Goal: Check status: Check status

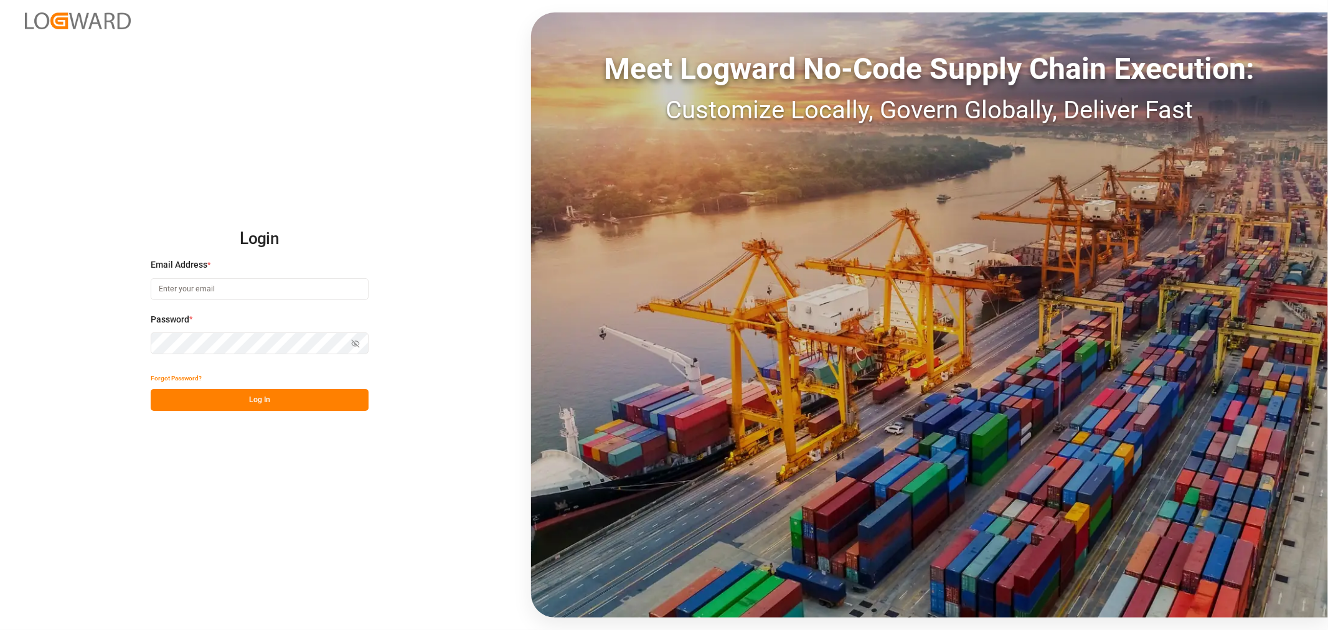
type input "[EMAIL_ADDRESS][PERSON_NAME][DOMAIN_NAME]"
click at [220, 400] on button "Log In" at bounding box center [260, 400] width 218 height 22
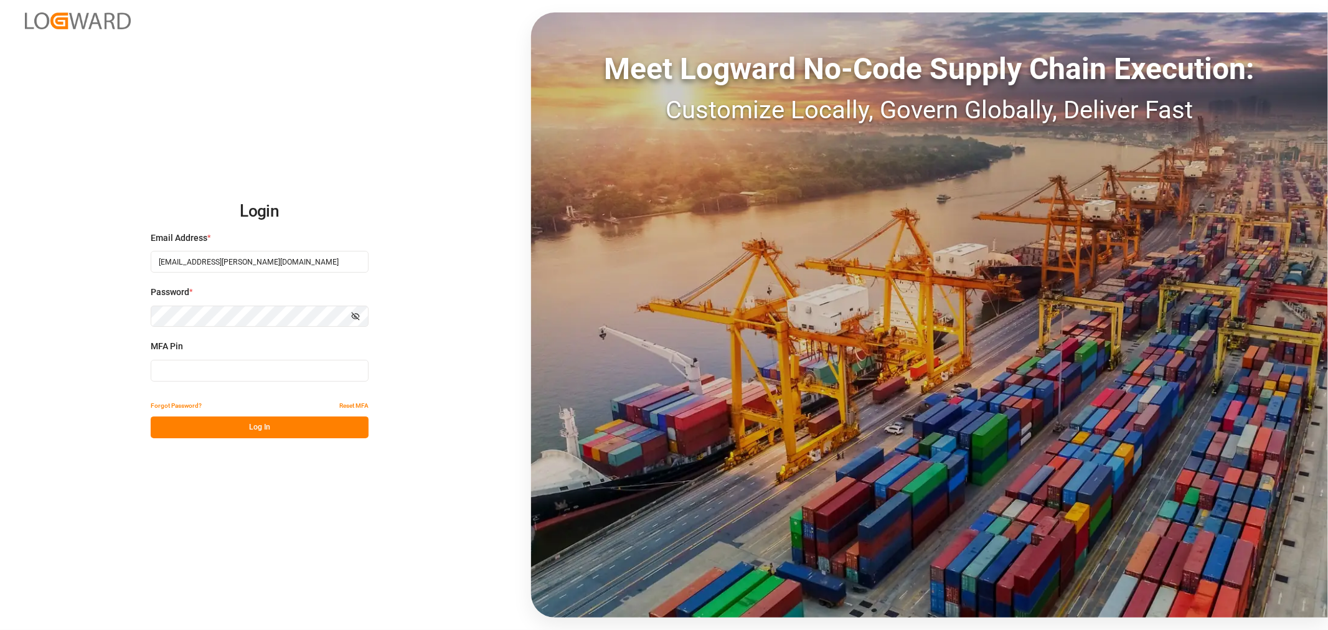
click at [201, 366] on input at bounding box center [260, 371] width 218 height 22
type input "010828"
click at [221, 433] on button "Log In" at bounding box center [260, 428] width 218 height 22
